Goal: Check status: Check status

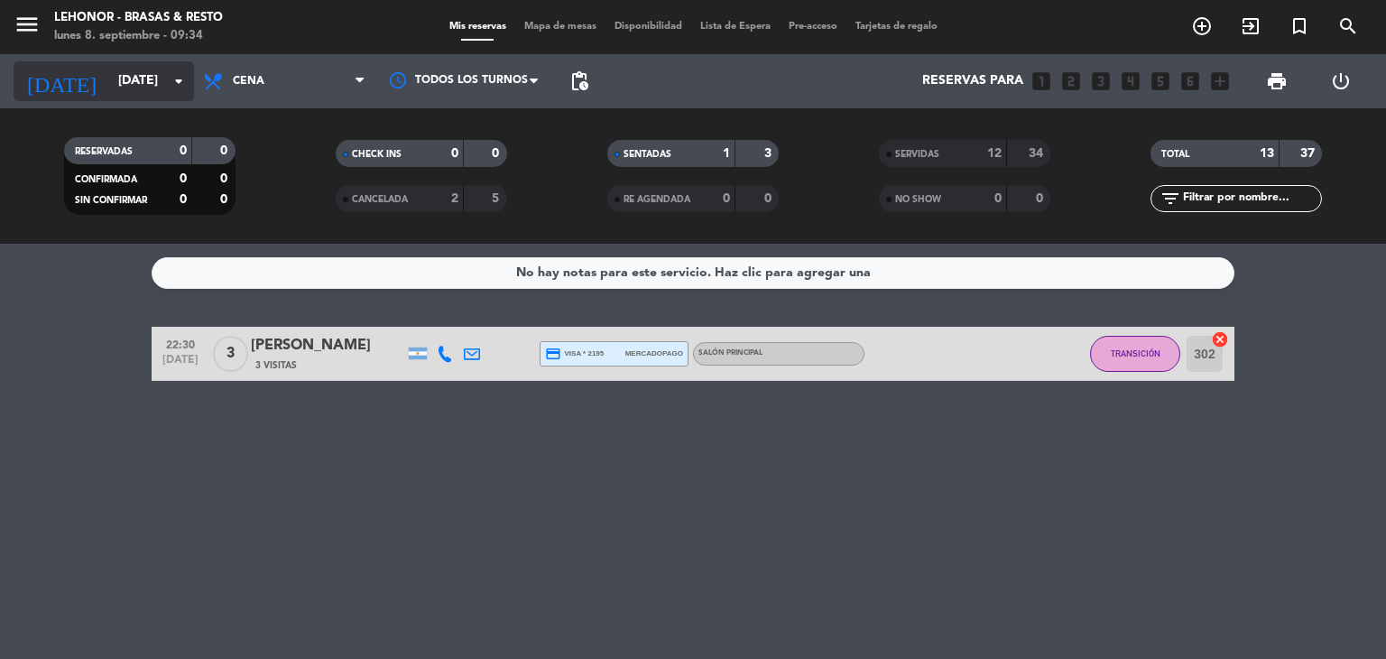
click at [177, 85] on icon "arrow_drop_down" at bounding box center [179, 81] width 22 height 22
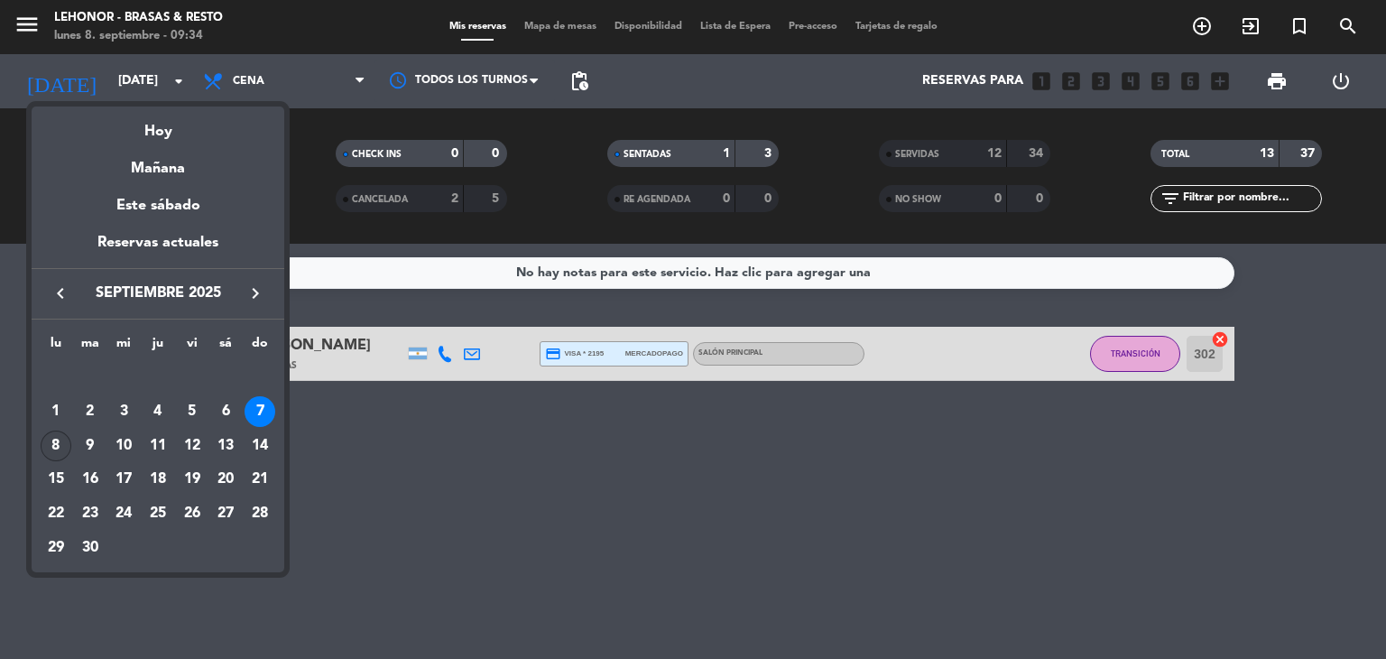
click at [58, 438] on div "8" at bounding box center [56, 446] width 31 height 31
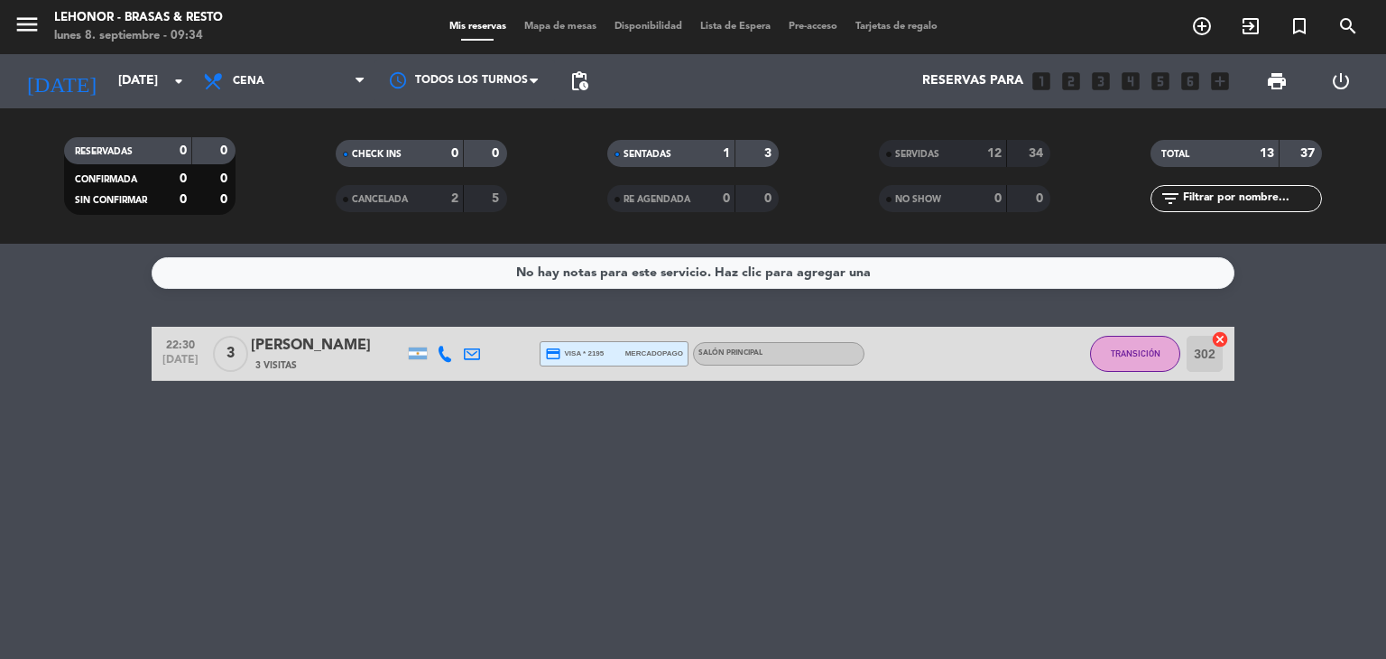
type input "[DATE]"
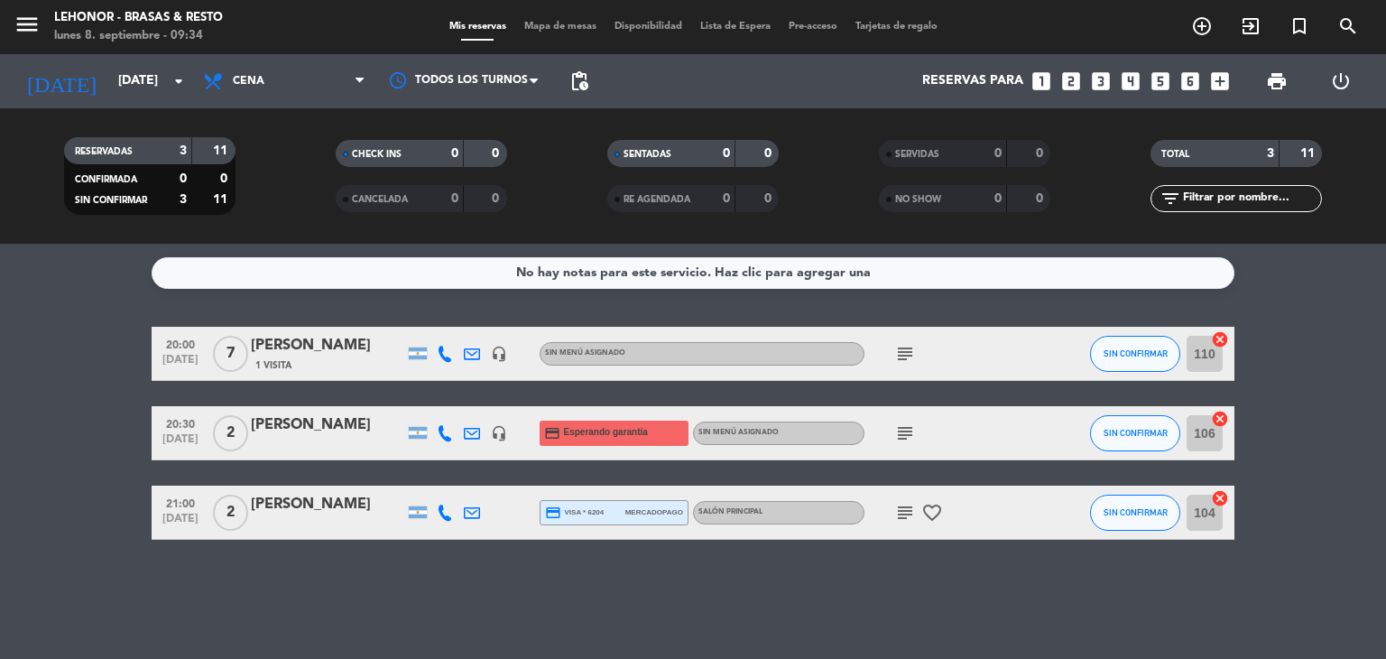
click at [908, 348] on icon "subject" at bounding box center [905, 354] width 22 height 22
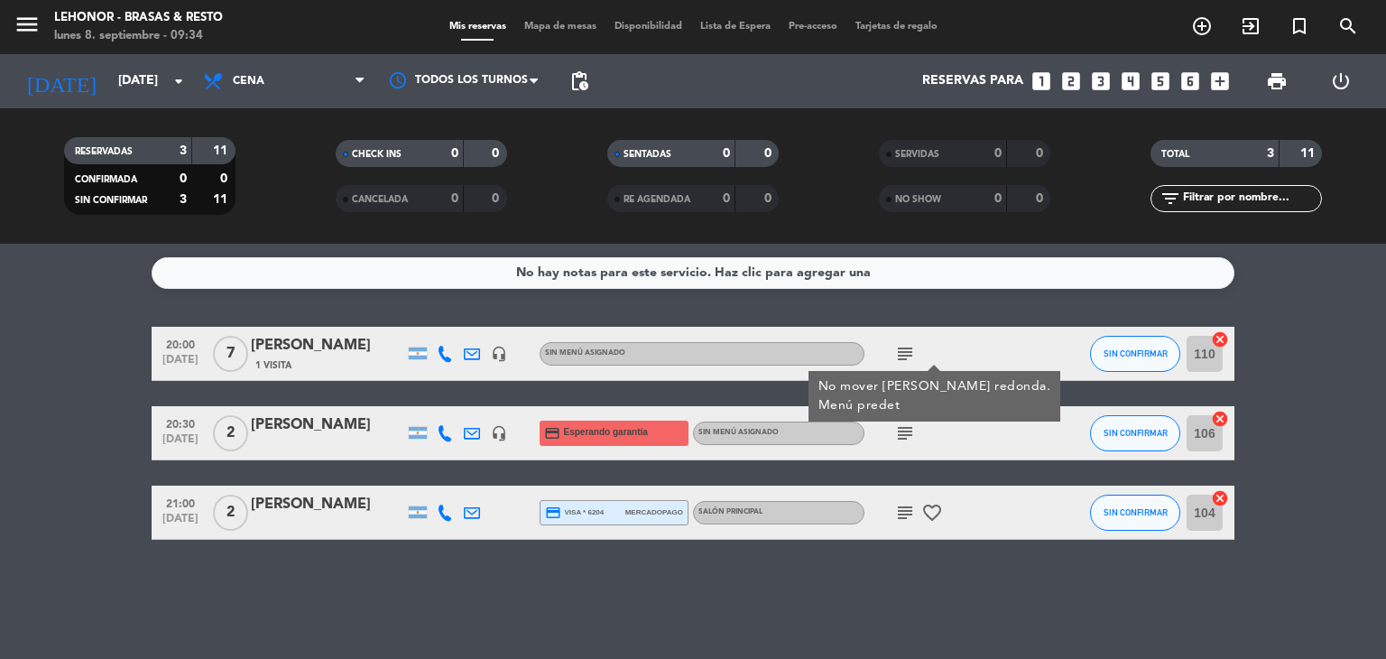
click at [908, 348] on icon "subject" at bounding box center [905, 354] width 22 height 22
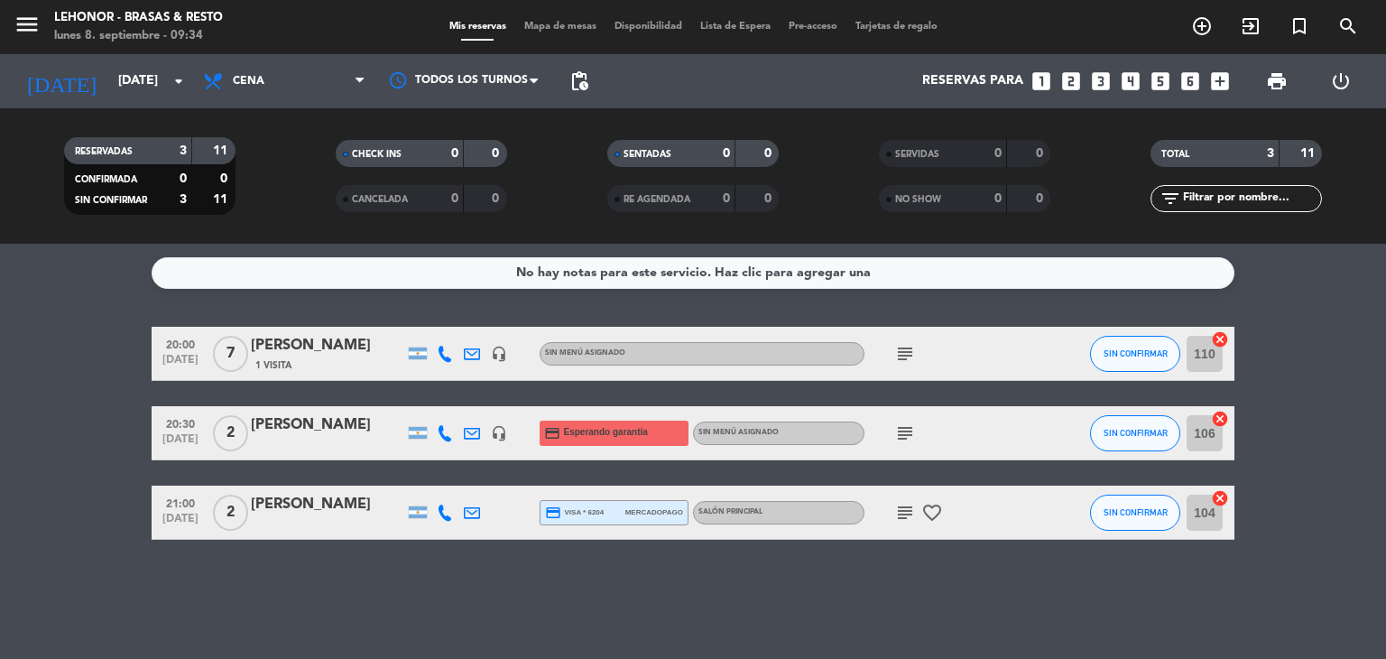
click at [913, 440] on icon "subject" at bounding box center [905, 433] width 22 height 22
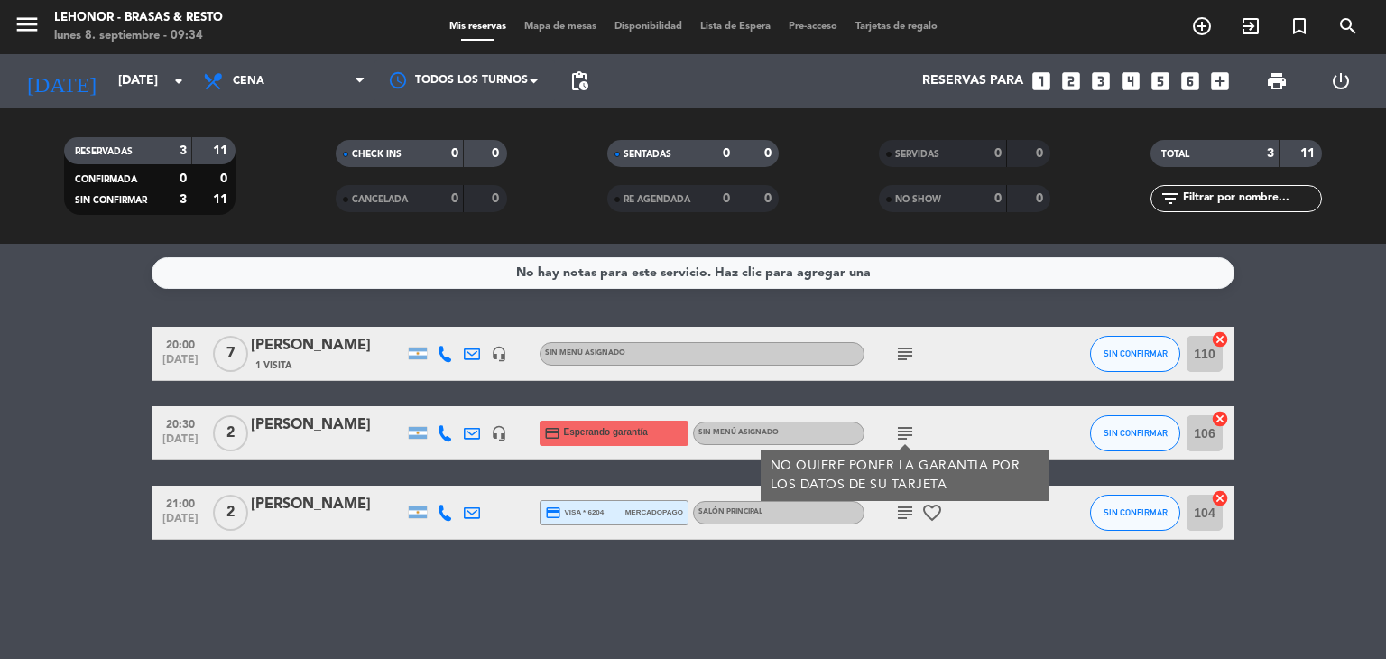
click at [911, 438] on icon "subject" at bounding box center [905, 433] width 22 height 22
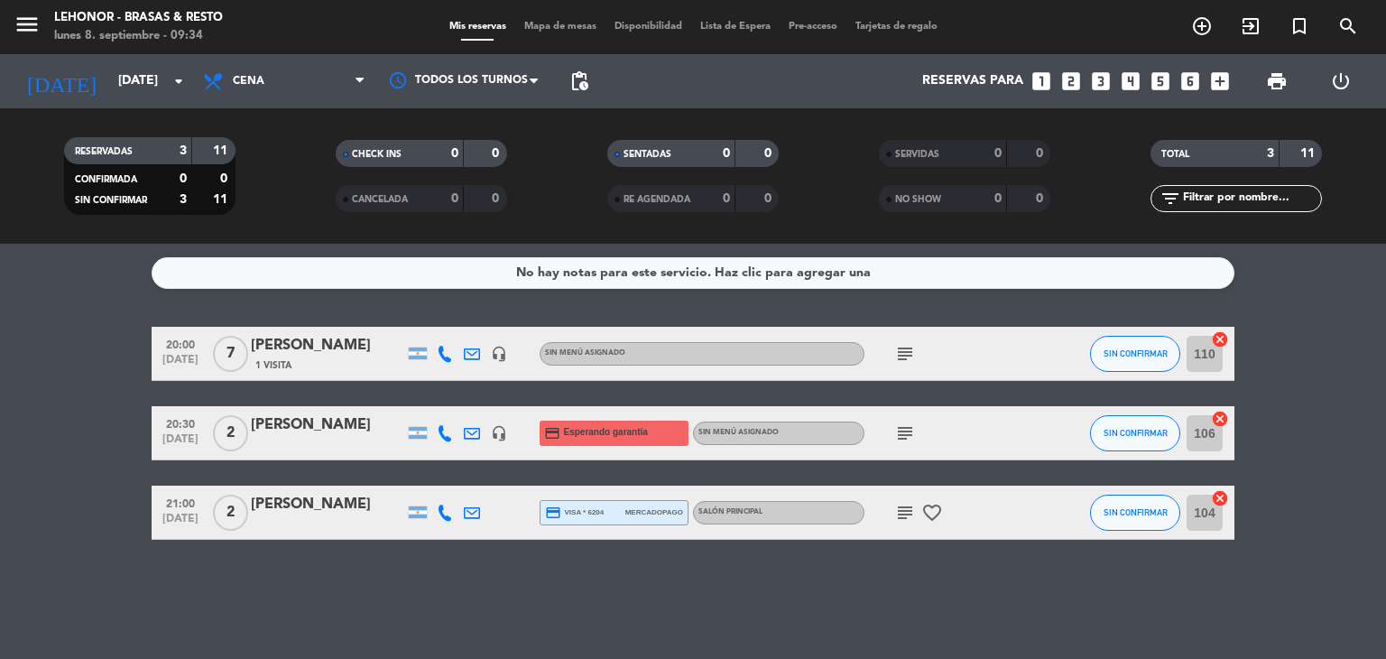
click at [896, 510] on icon "subject" at bounding box center [905, 513] width 22 height 22
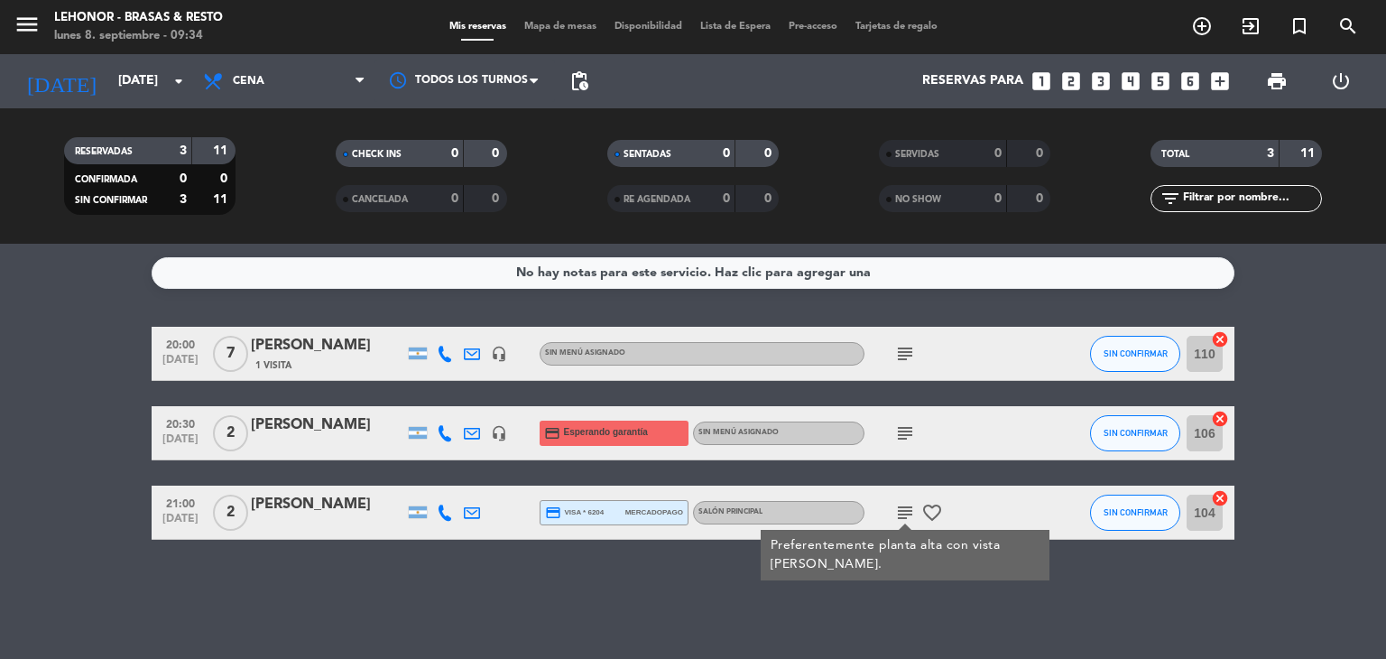
click at [896, 510] on icon "subject" at bounding box center [905, 513] width 22 height 22
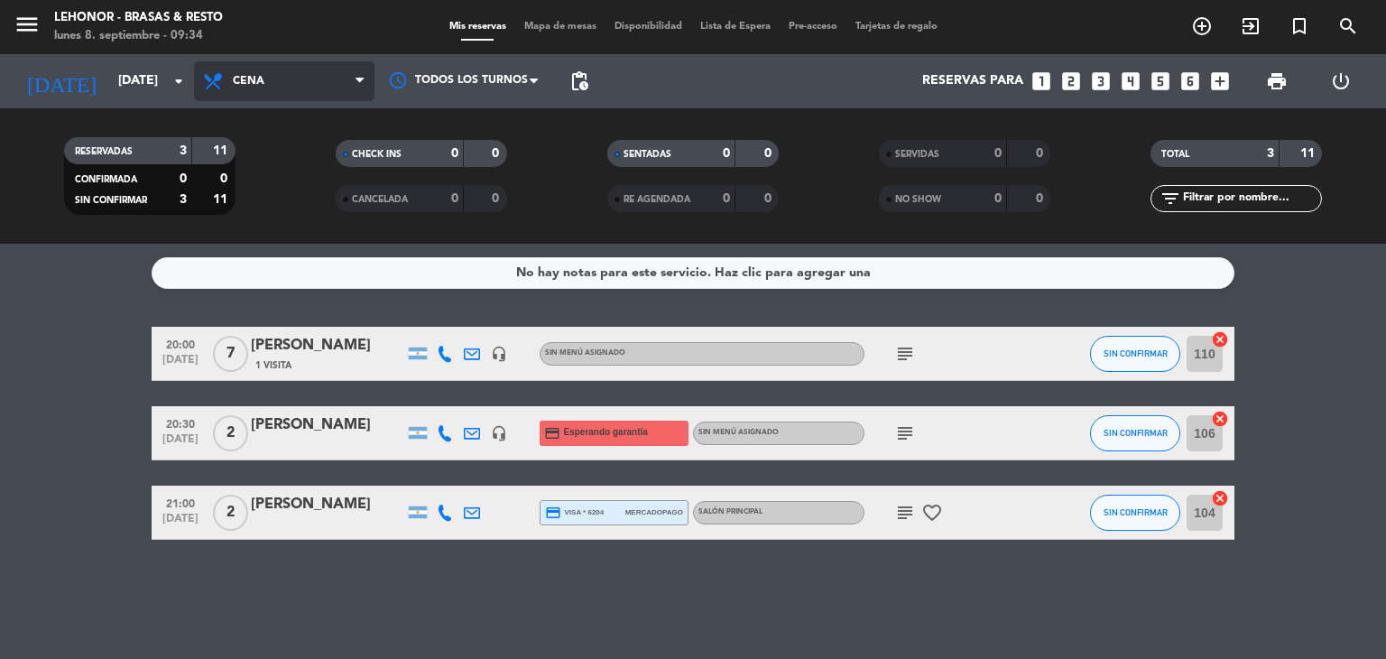
click at [271, 66] on span "Cena" at bounding box center [284, 81] width 181 height 40
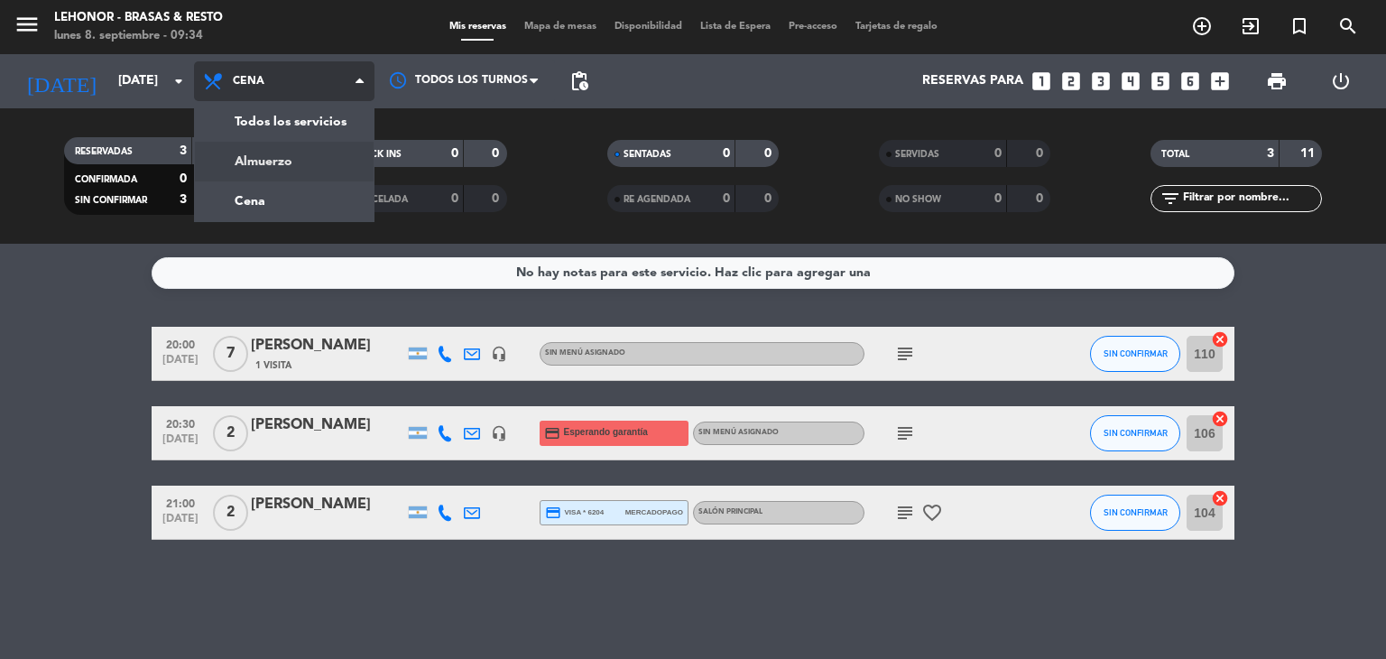
click at [269, 163] on div "menu [PERSON_NAME] - Brasas & Resto [DATE] 8. septiembre - 09:34 Mis reservas M…" at bounding box center [693, 122] width 1386 height 244
